Goal: Task Accomplishment & Management: Manage account settings

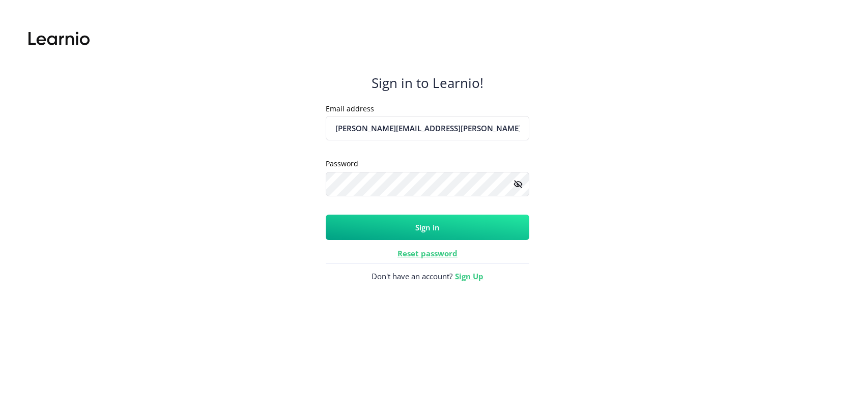
click at [435, 125] on input "adela.pervan+trx@antcolony.io" at bounding box center [428, 128] width 204 height 24
click at [473, 120] on input "adela.pervan+trx@antcolony.io" at bounding box center [428, 128] width 204 height 24
drag, startPoint x: 382, startPoint y: 128, endPoint x: 502, endPoint y: 134, distance: 119.7
click at [502, 134] on input "adela.pervan+trx@antcolony.io" at bounding box center [428, 128] width 204 height 24
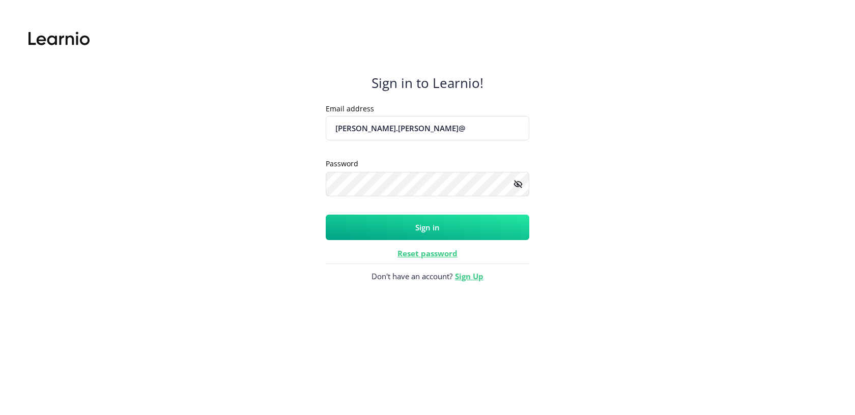
type input "adela.pervan@bloomteq.com"
click at [441, 243] on div "Sign in to Learnio! Email address adela.pervan@bloomteq.com Placeholder Passwor…" at bounding box center [428, 184] width 204 height 332
click at [441, 227] on button "Sign in" at bounding box center [428, 227] width 204 height 25
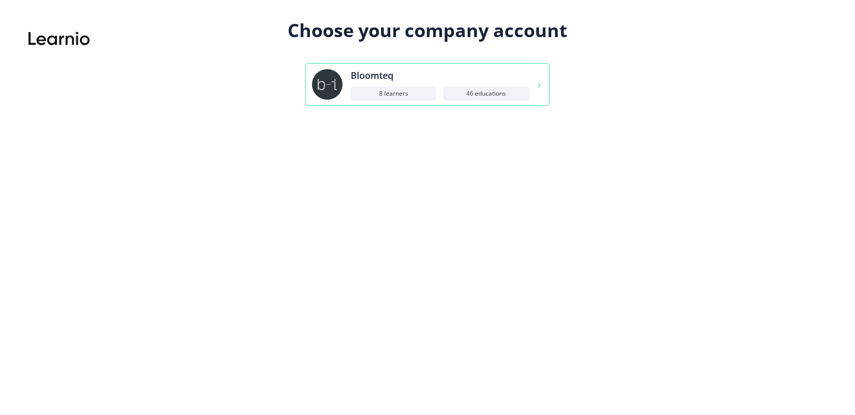
click at [476, 79] on div "Bloomteq" at bounding box center [440, 76] width 179 height 14
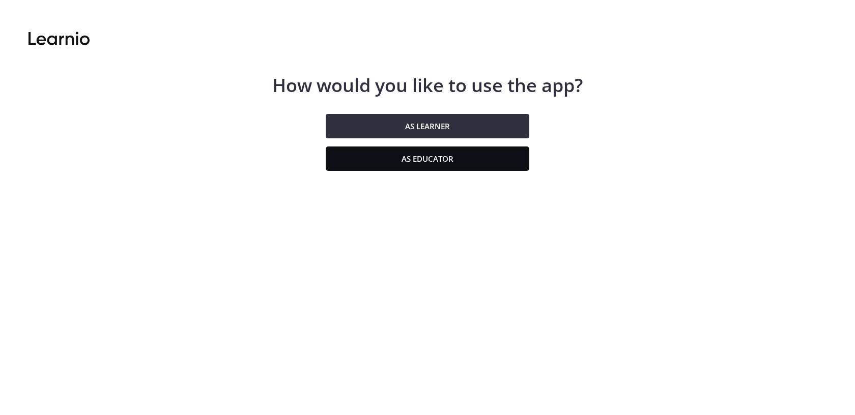
click at [463, 147] on button "As educator" at bounding box center [428, 159] width 204 height 24
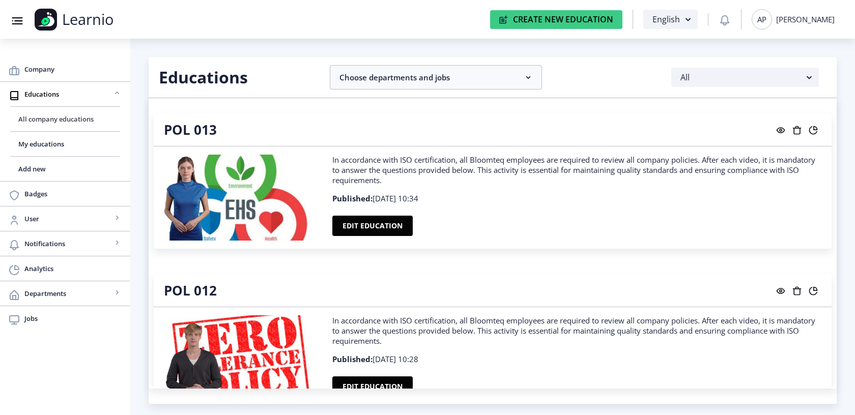
click at [57, 120] on span "All company educations" at bounding box center [65, 119] width 94 height 12
click at [55, 114] on span "All company educations" at bounding box center [65, 119] width 94 height 12
click at [79, 112] on link "All company educations" at bounding box center [65, 119] width 110 height 24
click at [50, 158] on link "Add new" at bounding box center [65, 169] width 110 height 24
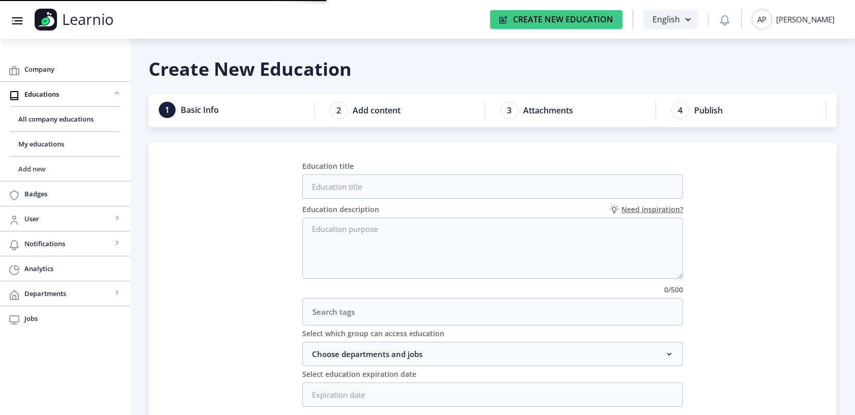
click at [37, 163] on span "Add new" at bounding box center [65, 169] width 94 height 12
click at [35, 150] on link "My educations" at bounding box center [65, 144] width 110 height 24
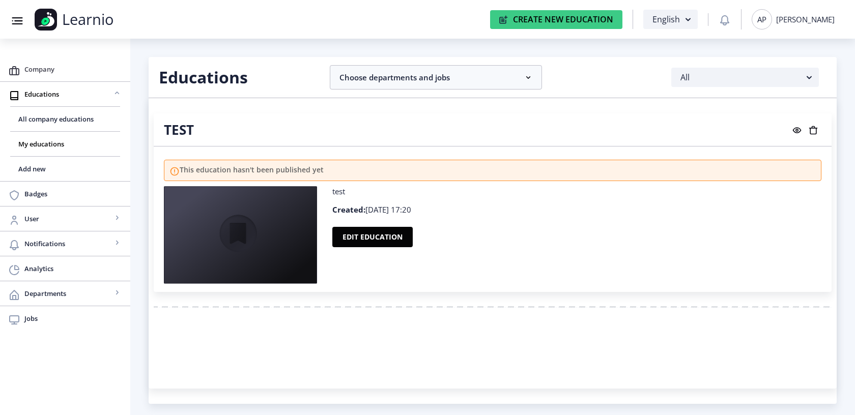
click at [53, 80] on link "Company" at bounding box center [65, 69] width 130 height 24
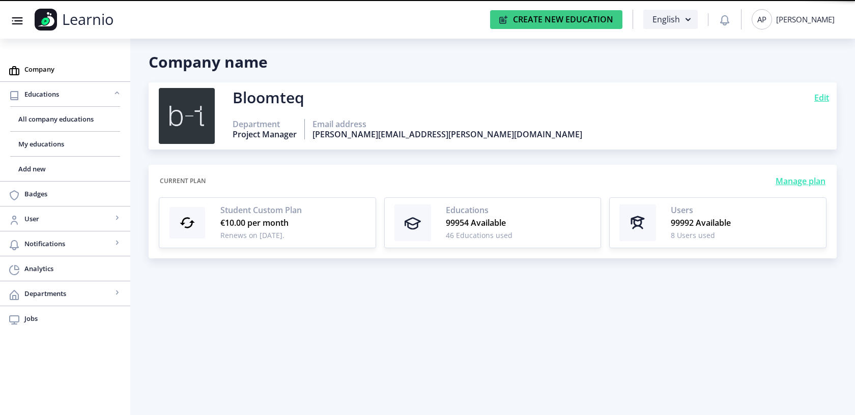
click at [811, 22] on div "Adela Pervan" at bounding box center [805, 19] width 59 height 10
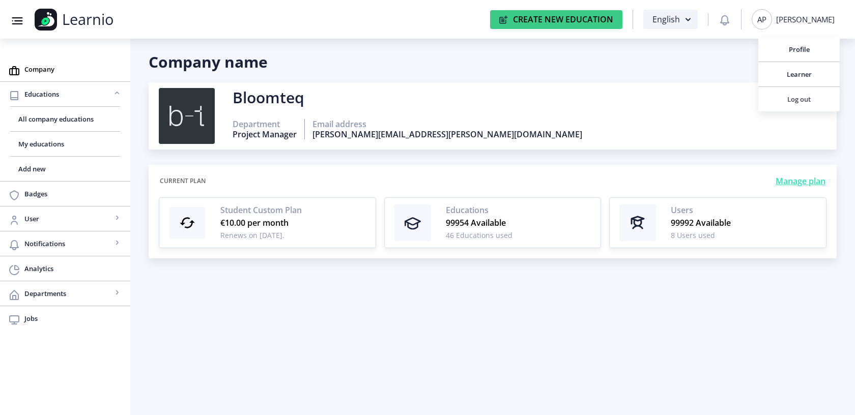
click at [795, 97] on span "Log out" at bounding box center [798, 99] width 65 height 12
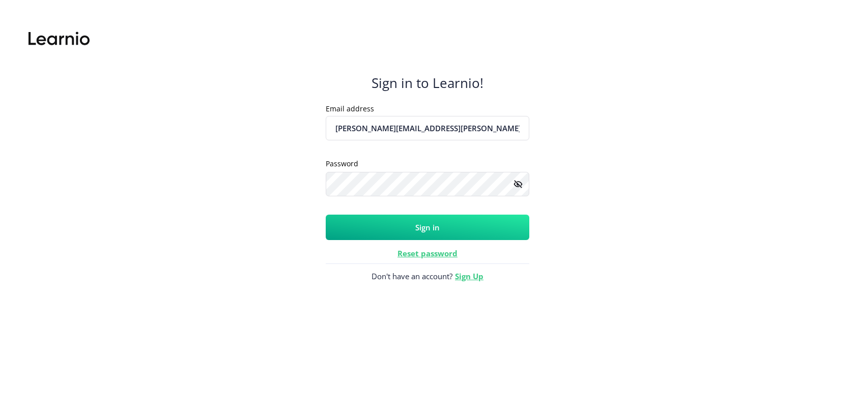
click at [453, 128] on input "[PERSON_NAME][EMAIL_ADDRESS][PERSON_NAME][DOMAIN_NAME]" at bounding box center [428, 128] width 204 height 24
type input "adela.pervan+Syncorion@bloomteq.com"
click at [410, 229] on button "Sign in" at bounding box center [428, 227] width 204 height 25
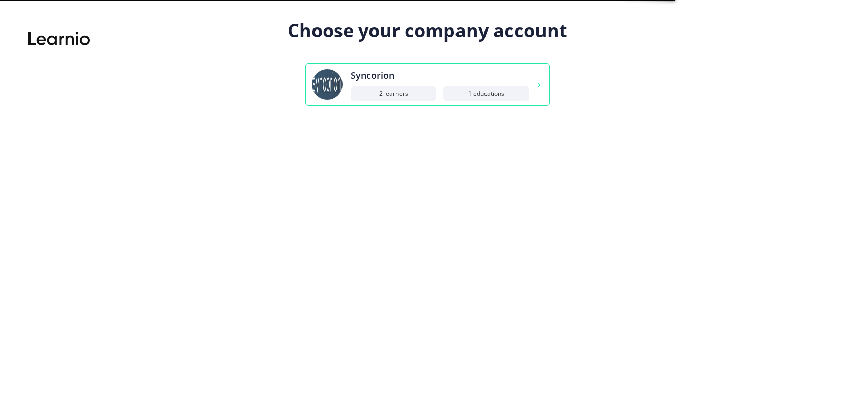
click at [522, 84] on div "Syncorion 2 Learners 1 Educations" at bounding box center [440, 85] width 179 height 32
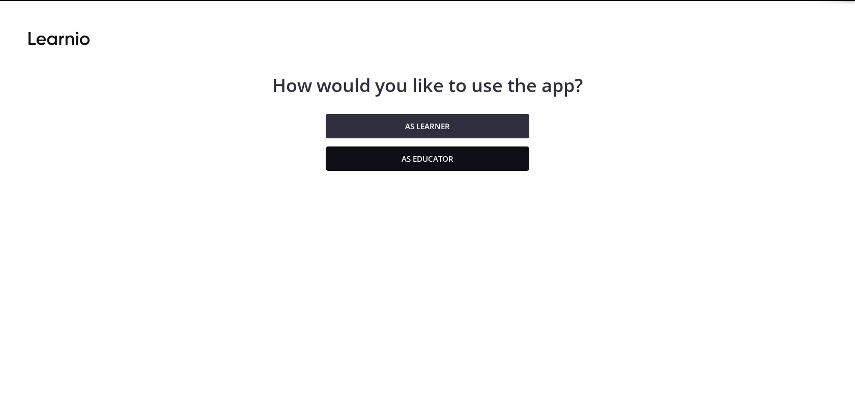
click at [486, 155] on button "As educator" at bounding box center [428, 159] width 204 height 24
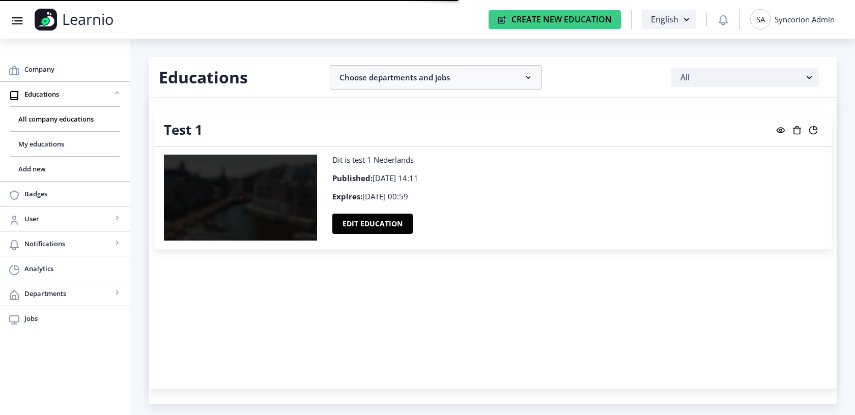
click at [798, 31] on nav "Group 43@3x Created with Sketch. Learnio Create New Education English SA Syncor…" at bounding box center [427, 19] width 855 height 39
click at [768, 24] on div "SA" at bounding box center [760, 19] width 20 height 20
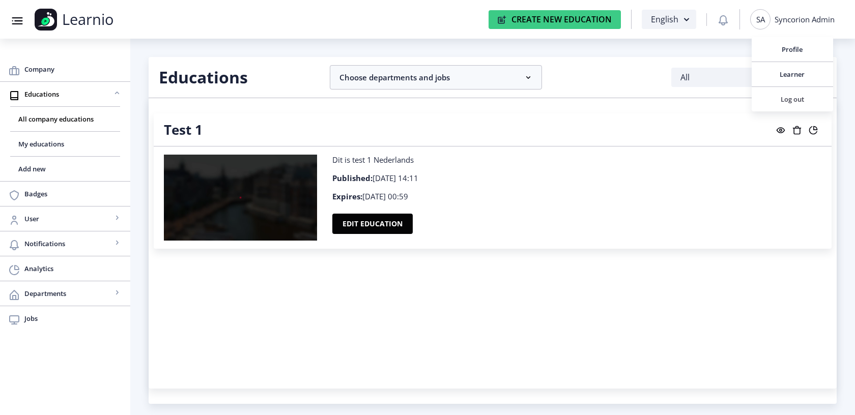
click at [778, 98] on span "Log out" at bounding box center [792, 99] width 65 height 12
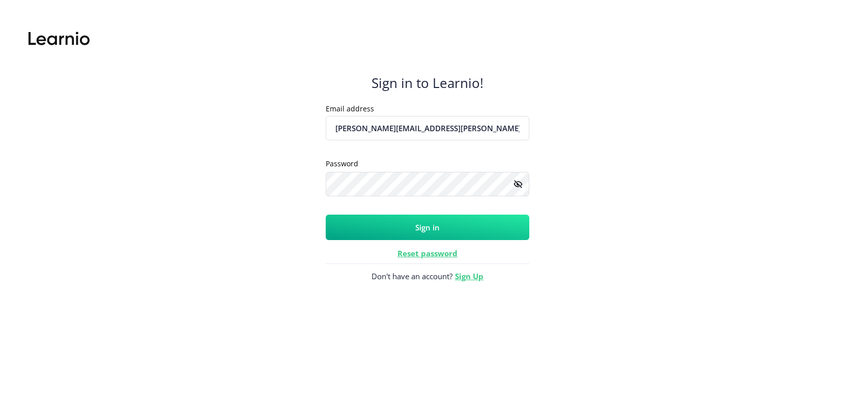
click at [465, 122] on input "[PERSON_NAME][EMAIL_ADDRESS][PERSON_NAME][DOMAIN_NAME]" at bounding box center [428, 128] width 204 height 24
click at [503, 127] on input "svetlanabeosan@gmail.com" at bounding box center [428, 128] width 204 height 24
click at [459, 227] on button "Sign in" at bounding box center [428, 227] width 204 height 25
click at [445, 225] on button "Sign in" at bounding box center [428, 227] width 204 height 25
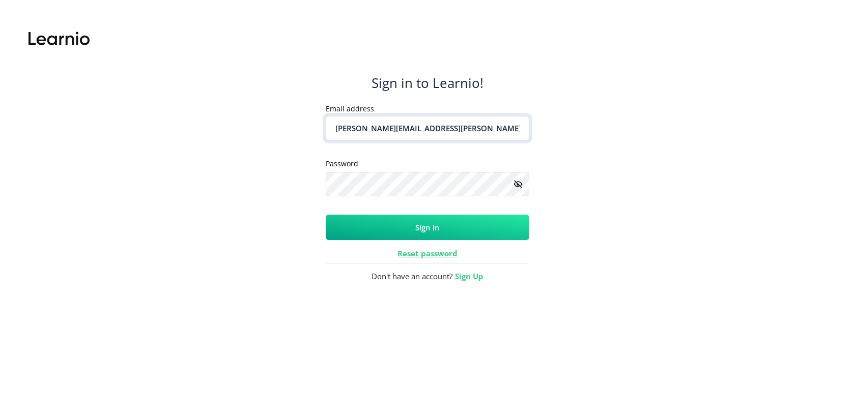
click at [451, 128] on input "adela.pervan+ramaglas@bloomteq.com" at bounding box center [428, 128] width 204 height 24
type input "miron.lukac@gmail.com"
click at [468, 238] on button "Sign in" at bounding box center [428, 227] width 204 height 25
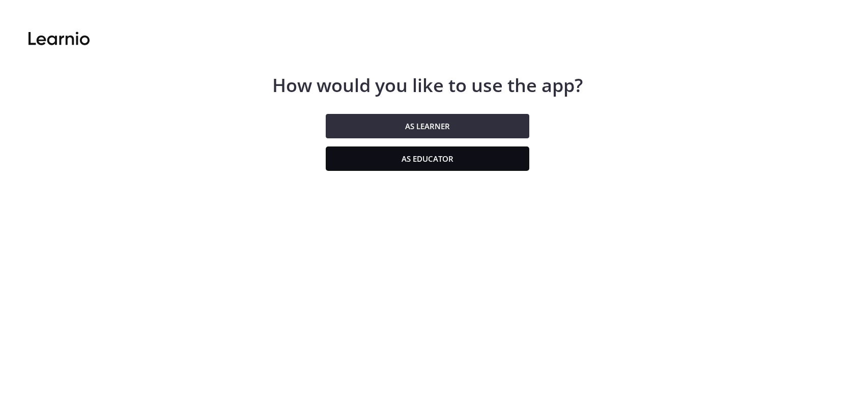
click at [497, 170] on button "As educator" at bounding box center [428, 159] width 204 height 24
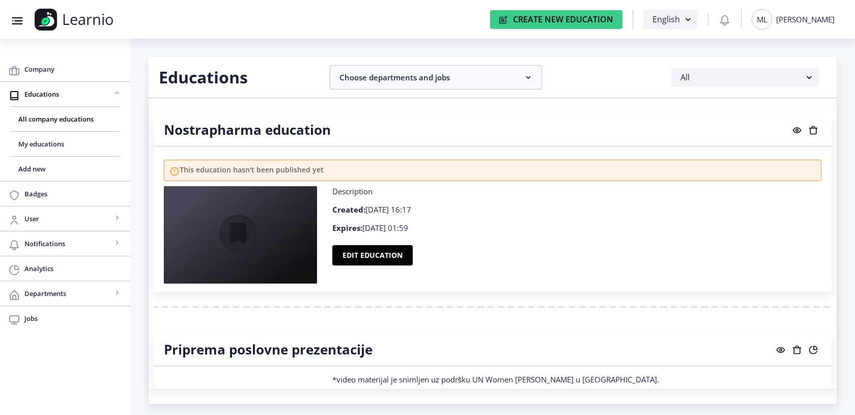
click at [808, 19] on div "Miron Lukac" at bounding box center [805, 19] width 59 height 10
click at [797, 99] on span "Log out" at bounding box center [800, 99] width 65 height 12
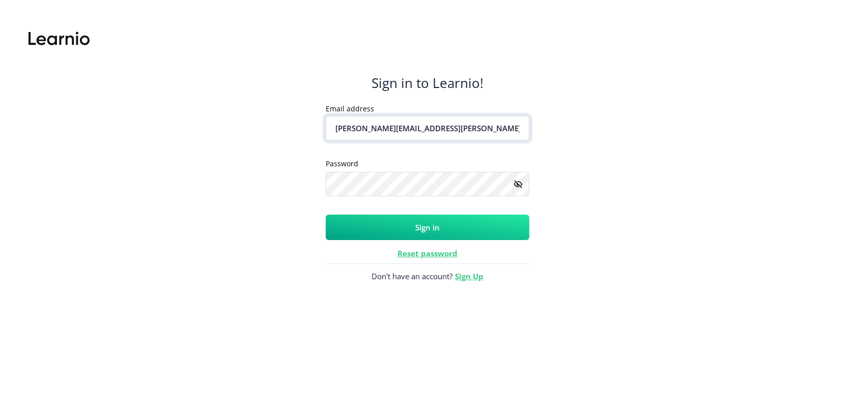
click at [451, 129] on input "miron.lukac@gmail.com" at bounding box center [428, 128] width 204 height 24
type input "adela.pervan+disti@antcolony.io"
click at [420, 223] on button "Sign in" at bounding box center [428, 227] width 204 height 25
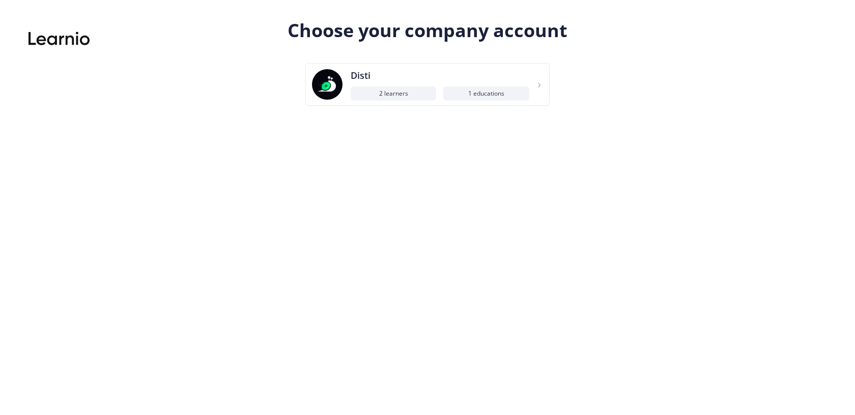
click at [502, 61] on div "Choose your company account Disti 2 Learners 1 Educations" at bounding box center [427, 62] width 295 height 88
click at [502, 71] on div "Disti" at bounding box center [440, 76] width 179 height 14
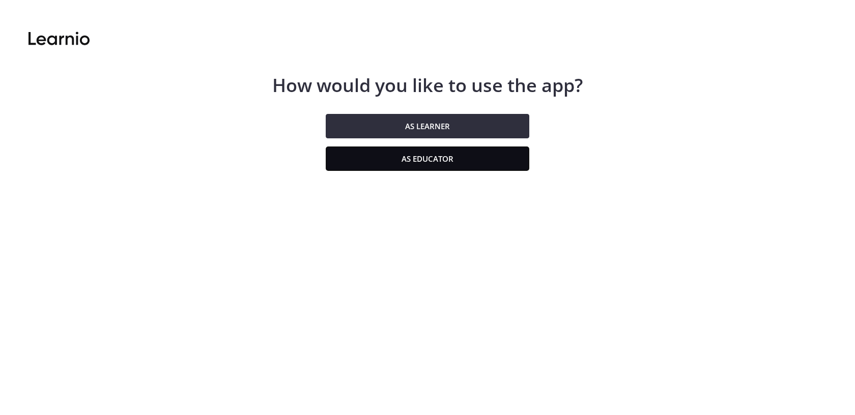
click at [465, 159] on button "As educator" at bounding box center [428, 159] width 204 height 24
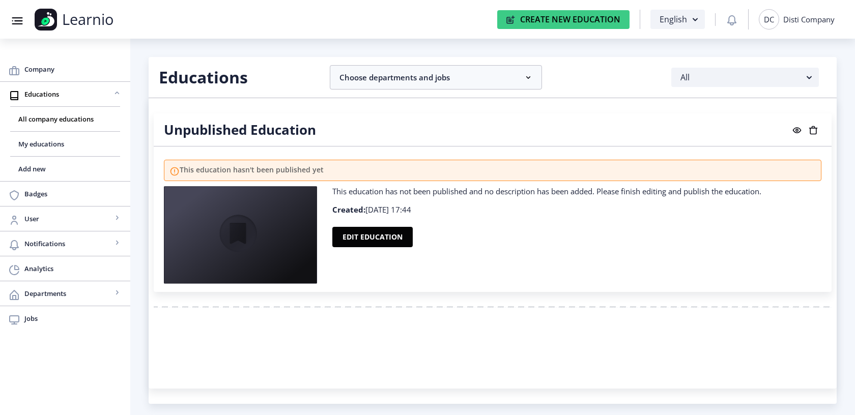
click at [804, 14] on div "Disti Company" at bounding box center [808, 19] width 51 height 10
click at [794, 96] on span "Log out" at bounding box center [796, 99] width 65 height 12
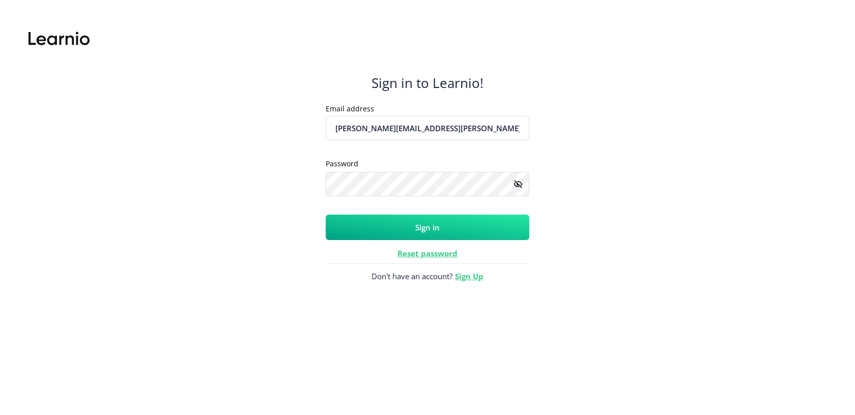
click at [492, 115] on div "Email address adela.pervan+disti@antcolony.io Placeholder" at bounding box center [428, 129] width 204 height 53
click at [492, 119] on input "adela.pervan+disti@antcolony.io" at bounding box center [428, 128] width 204 height 24
type input "miron.lukac@gmail.com"
click at [495, 212] on form "Email address miron.lukac@gmail.com Placeholder Password Placeholder Sign in" at bounding box center [428, 171] width 204 height 137
click at [496, 218] on button "Sign in" at bounding box center [428, 227] width 204 height 25
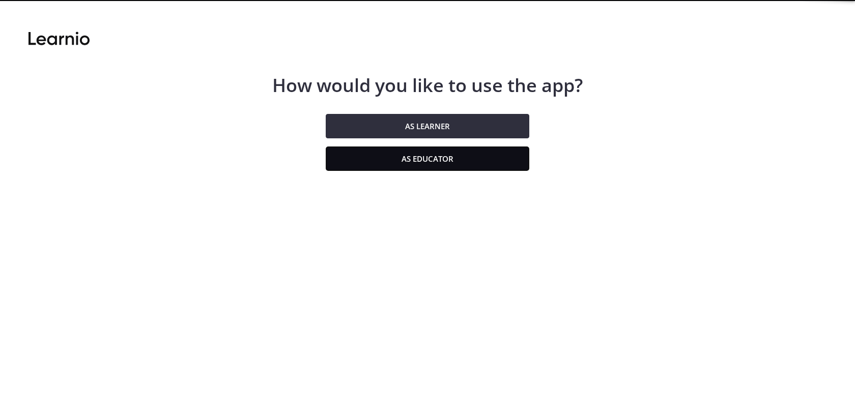
click at [508, 157] on button "As educator" at bounding box center [428, 159] width 204 height 24
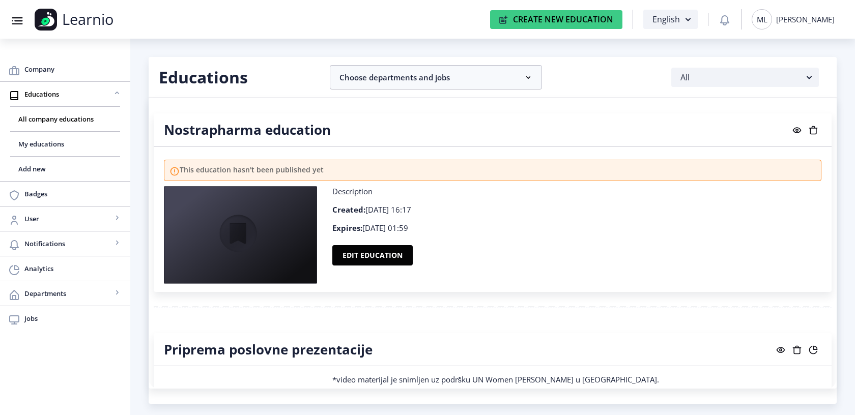
click at [831, 15] on div "Miron Lukac" at bounding box center [805, 19] width 59 height 10
click at [788, 100] on span "Log out" at bounding box center [800, 99] width 65 height 12
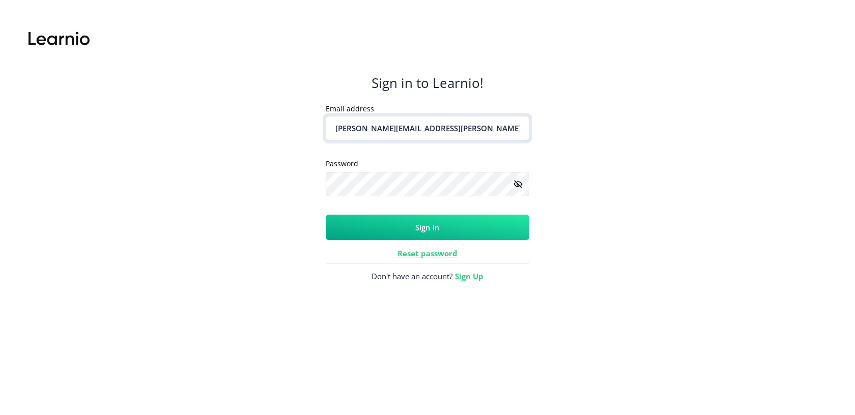
click at [457, 133] on input "miron.lukac@gmail.com" at bounding box center [428, 128] width 204 height 24
type input "miron.lukac@antcolony.io"
click at [474, 230] on button "Sign in" at bounding box center [428, 227] width 204 height 25
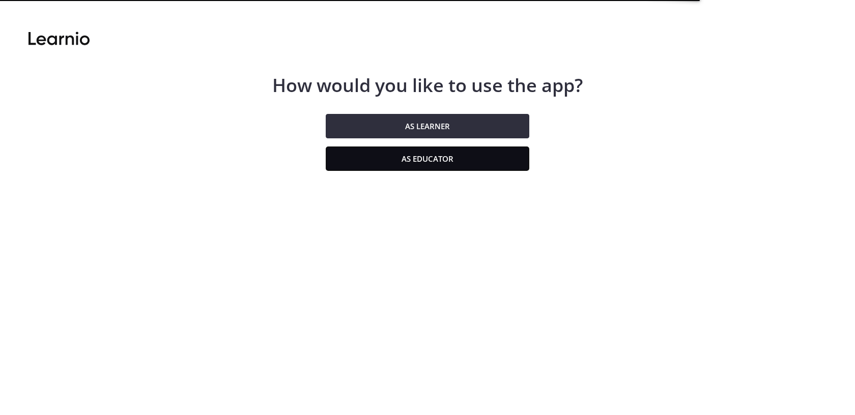
click at [476, 170] on button "As educator" at bounding box center [428, 159] width 204 height 24
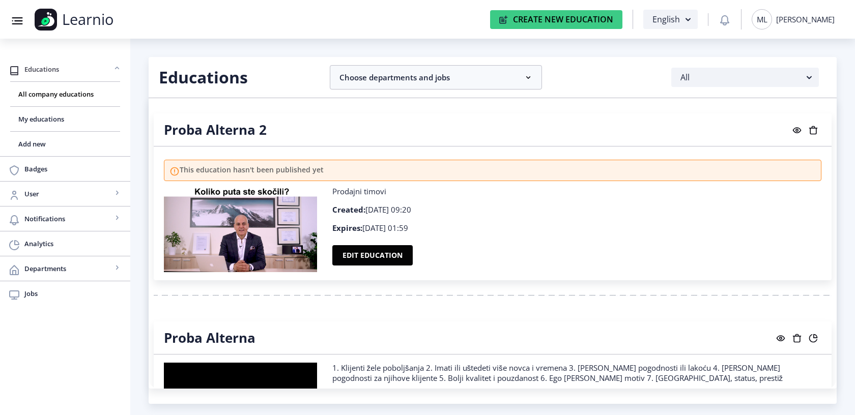
click at [37, 63] on link "Educations" at bounding box center [65, 69] width 130 height 24
click at [54, 113] on span "User" at bounding box center [68, 119] width 88 height 12
click at [38, 148] on span "View all" at bounding box center [65, 144] width 94 height 12
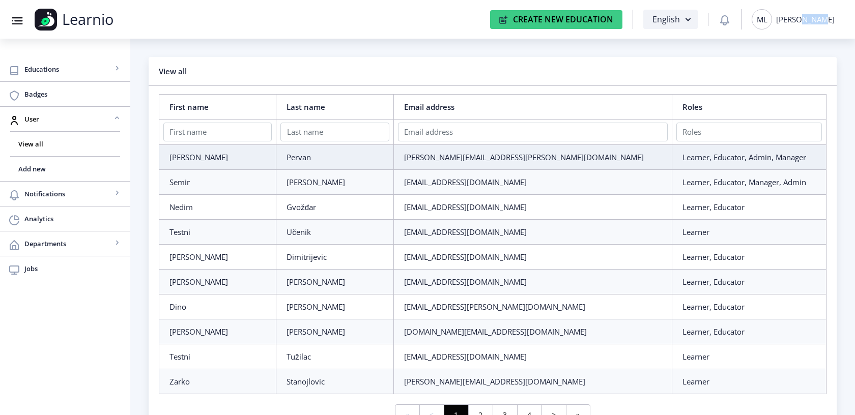
click at [815, 24] on div "ML Miron Lukac" at bounding box center [792, 19] width 83 height 20
click at [793, 104] on span "Log out" at bounding box center [800, 99] width 65 height 12
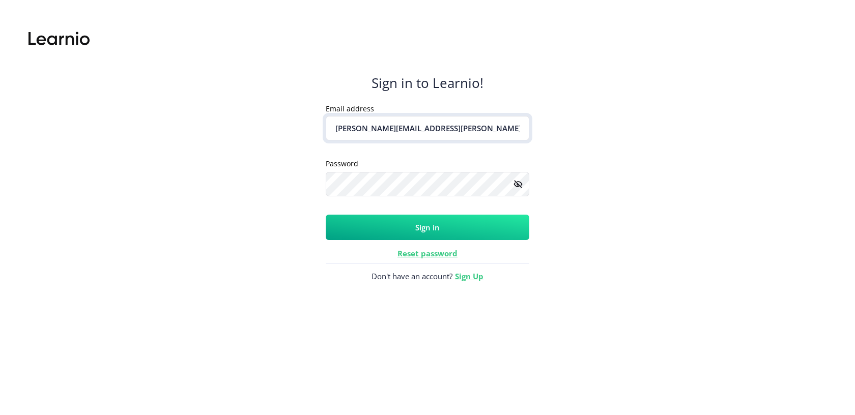
click at [459, 136] on input "miron.lukac@antcolony.io" at bounding box center [428, 128] width 204 height 24
click at [503, 133] on input "sreckodjordjevic431@gmail.com" at bounding box center [428, 128] width 204 height 24
click at [481, 231] on button "Sign in" at bounding box center [428, 227] width 204 height 25
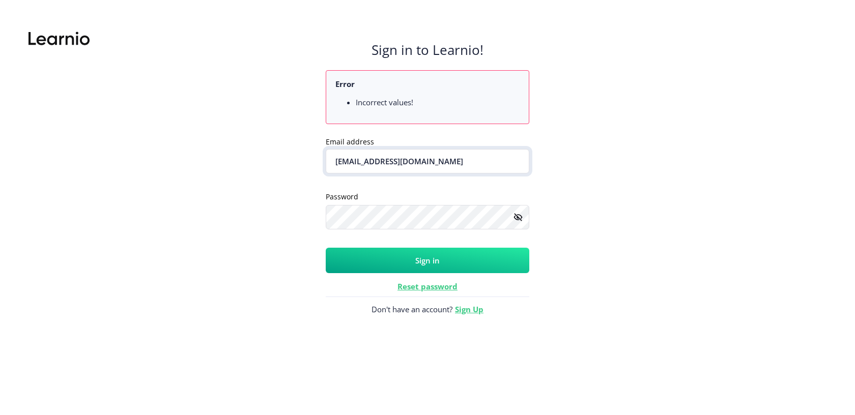
click at [460, 167] on input "draganaknezevic789@gmaill.com" at bounding box center [428, 161] width 204 height 24
click at [419, 256] on button "Sign in" at bounding box center [428, 260] width 204 height 25
click at [422, 264] on button "Sign in" at bounding box center [428, 260] width 204 height 25
click at [486, 150] on input "adela.pervan+learner@antcolony.io" at bounding box center [428, 161] width 204 height 24
type input "adela.pervan+crno@antcolony.io"
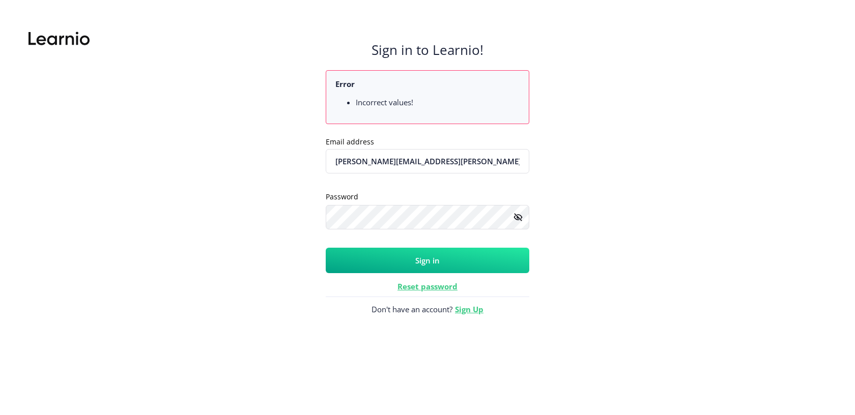
click at [447, 262] on button "Sign in" at bounding box center [428, 260] width 204 height 25
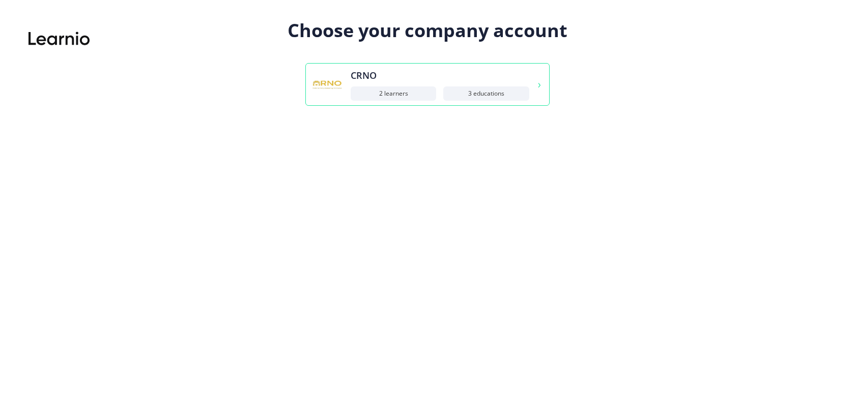
click at [413, 83] on div "CRNO 2 Learners 3 Educations" at bounding box center [440, 85] width 179 height 32
